Goal: Information Seeking & Learning: Compare options

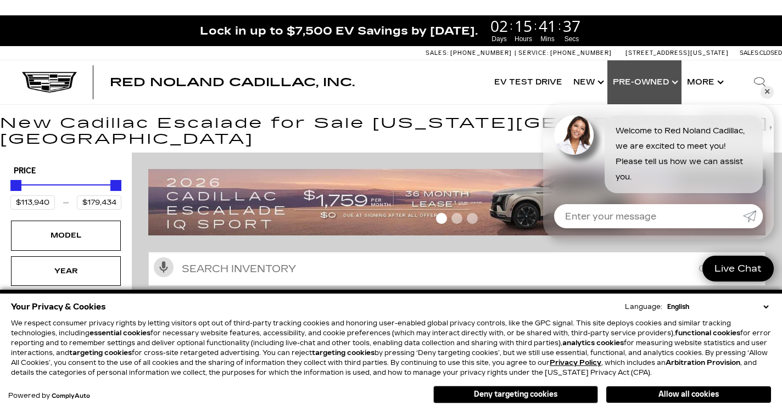
click at [662, 86] on link "Show Pre-Owned" at bounding box center [645, 82] width 74 height 44
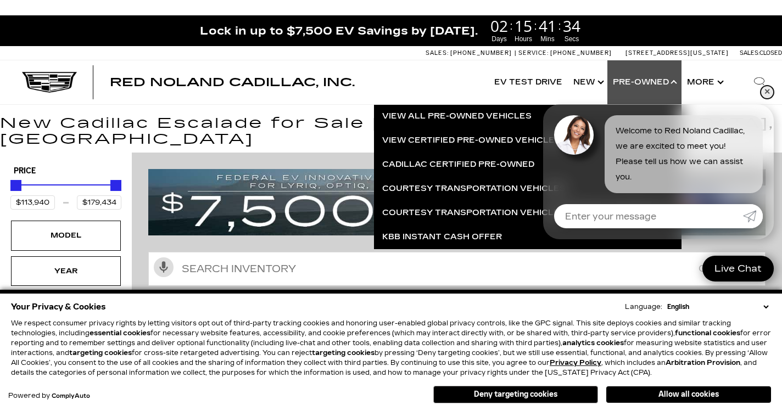
click at [769, 92] on link "✕" at bounding box center [767, 92] width 13 height 13
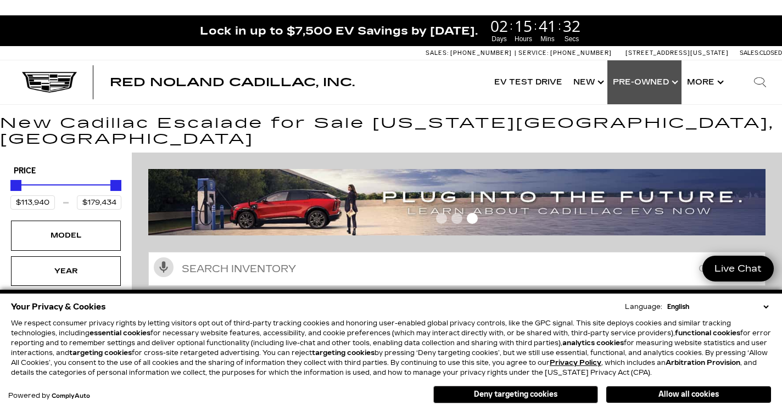
click at [643, 81] on link "Show Pre-Owned" at bounding box center [645, 82] width 74 height 44
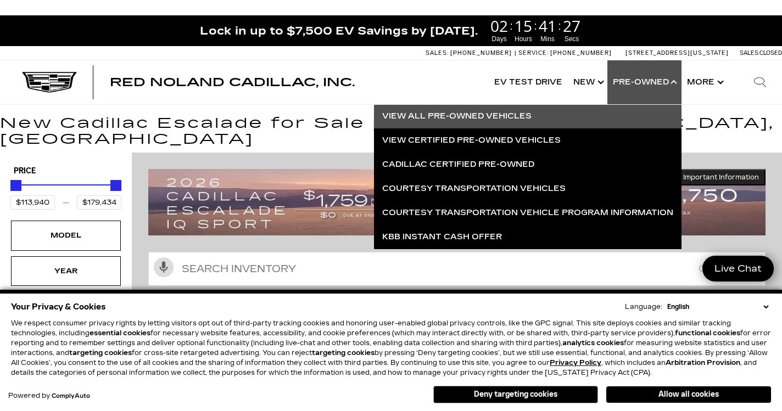
click at [486, 118] on link "View All Pre-Owned Vehicles" at bounding box center [528, 116] width 308 height 24
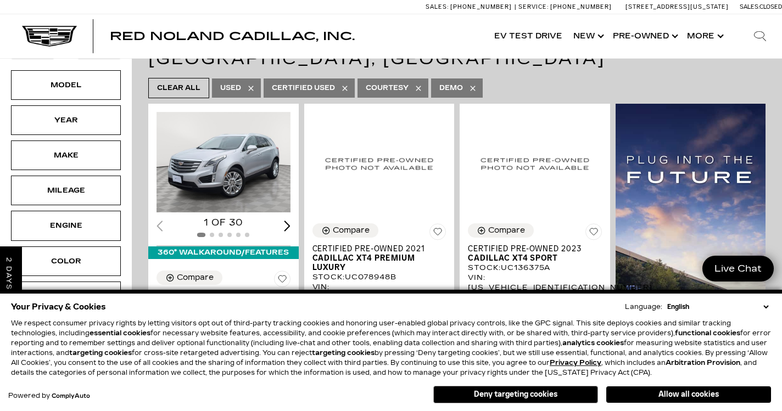
scroll to position [184, 0]
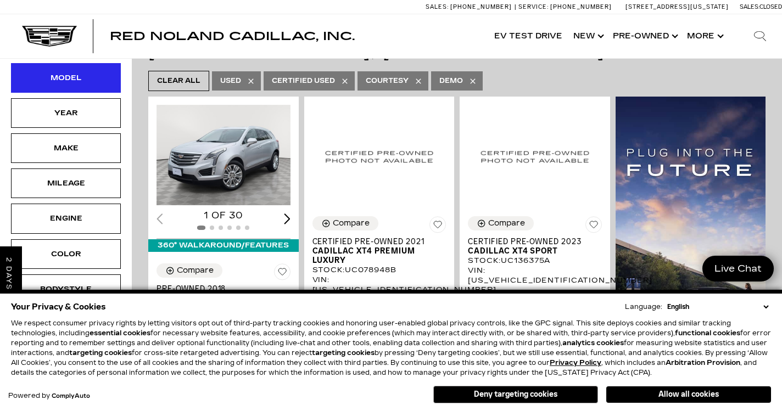
click at [58, 80] on div "Model" at bounding box center [65, 78] width 55 height 12
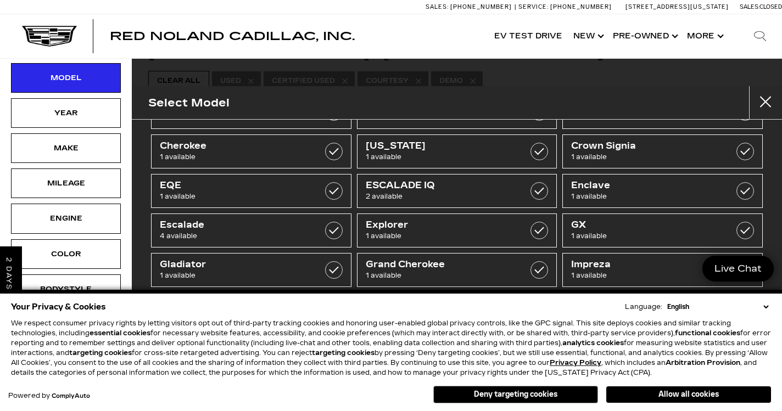
scroll to position [50, 0]
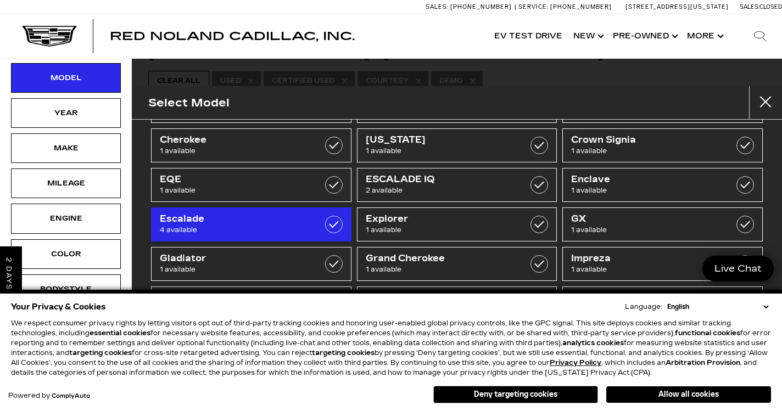
click at [259, 224] on span "Escalade" at bounding box center [237, 219] width 155 height 11
type input "$65,189"
type input "$90,689"
checkbox input "true"
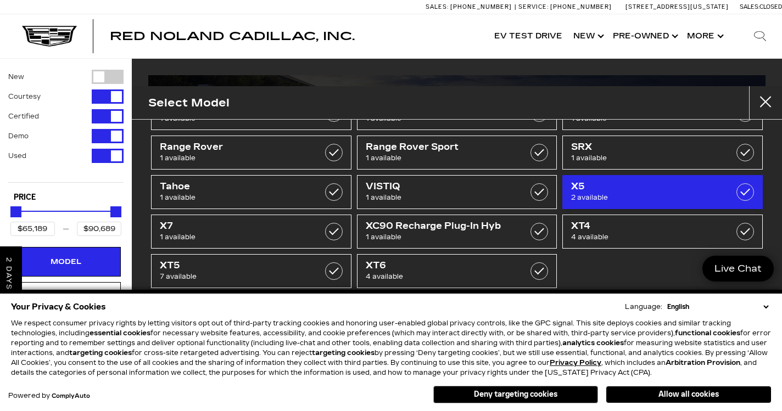
scroll to position [280, 0]
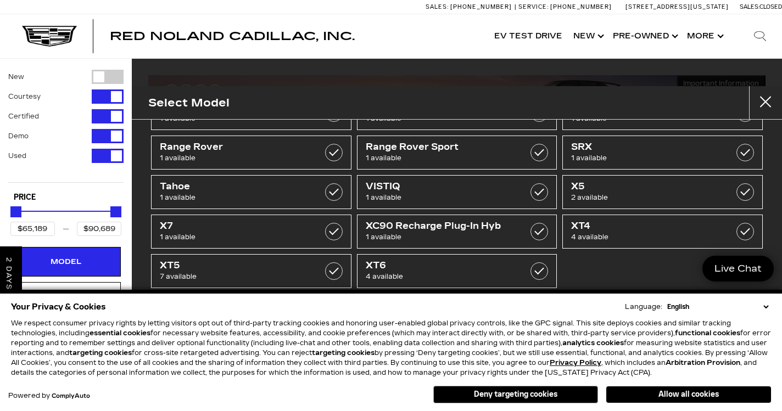
click at [765, 97] on button "close" at bounding box center [765, 102] width 33 height 33
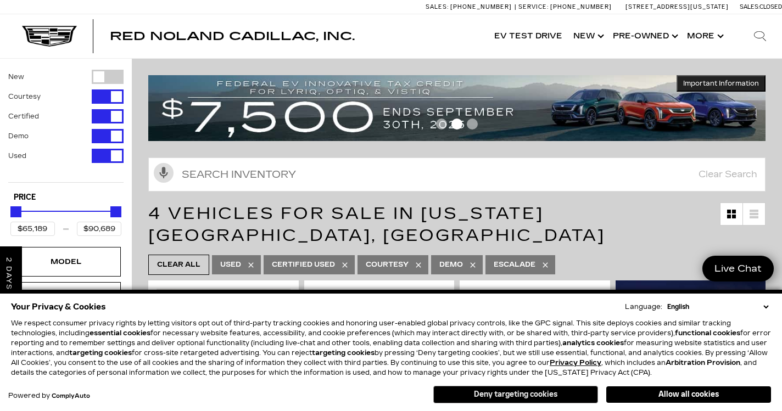
click at [501, 395] on button "Deny targeting cookies" at bounding box center [515, 395] width 165 height 18
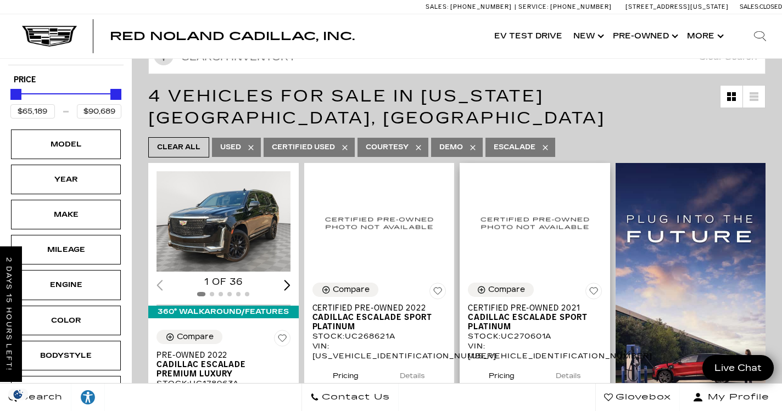
scroll to position [115, 0]
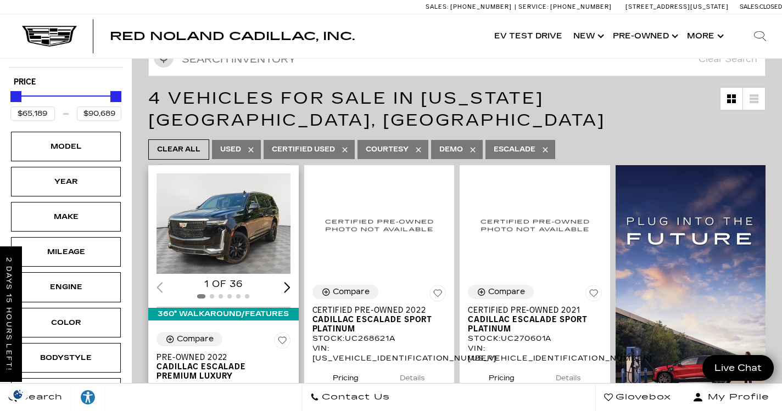
click at [284, 282] on div "Next slide" at bounding box center [287, 287] width 7 height 10
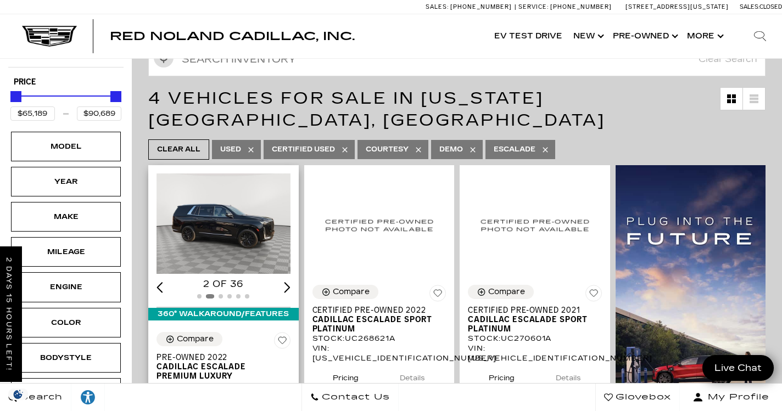
click at [284, 282] on div "Next slide" at bounding box center [287, 287] width 7 height 10
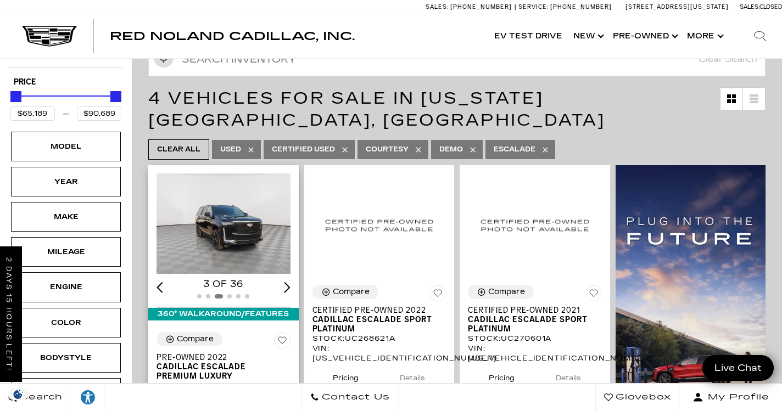
click at [284, 282] on div "Next slide" at bounding box center [287, 287] width 7 height 10
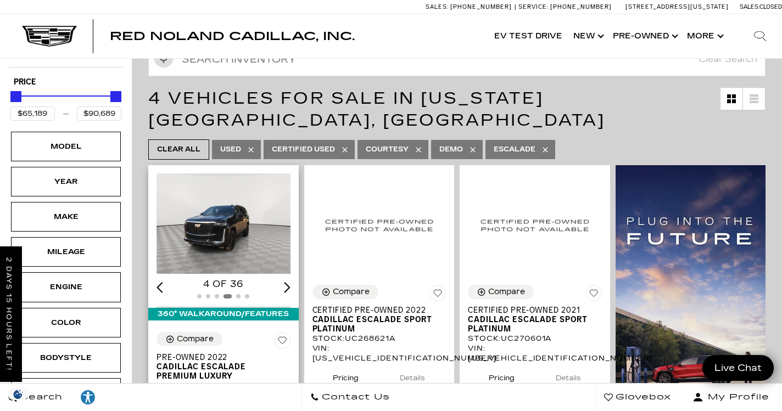
click at [284, 282] on div "Next slide" at bounding box center [287, 287] width 7 height 10
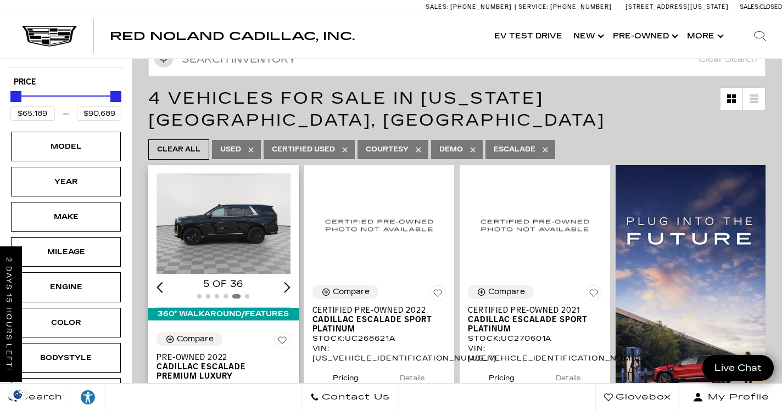
click at [284, 282] on div "Next slide" at bounding box center [287, 287] width 7 height 10
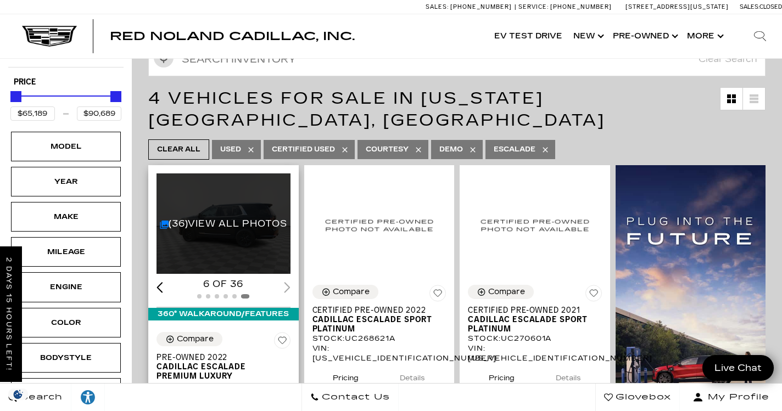
click at [281, 279] on div "6 of 36" at bounding box center [224, 285] width 134 height 12
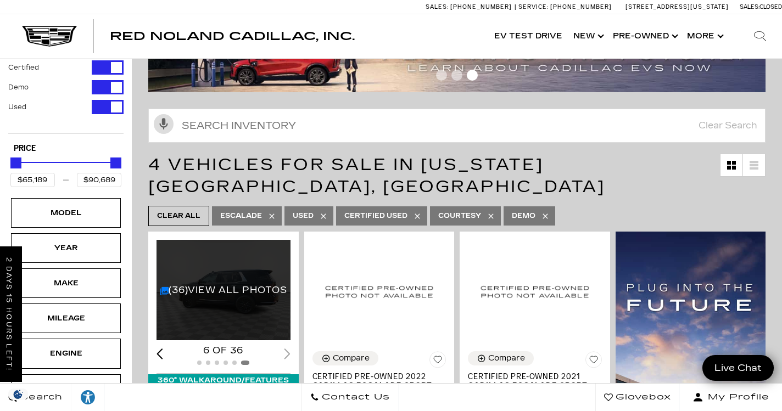
scroll to position [0, 0]
